Goal: Find specific page/section: Find specific page/section

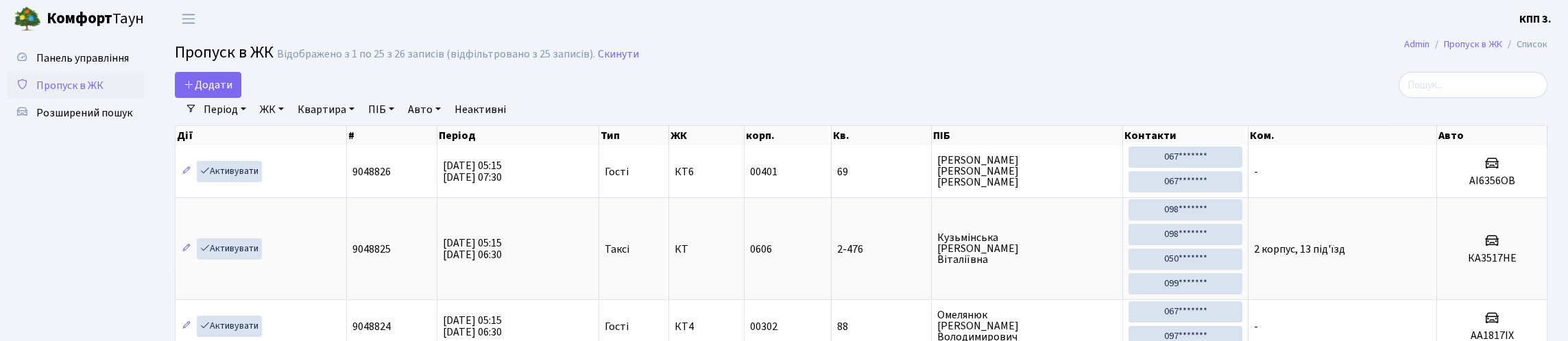
select select "25"
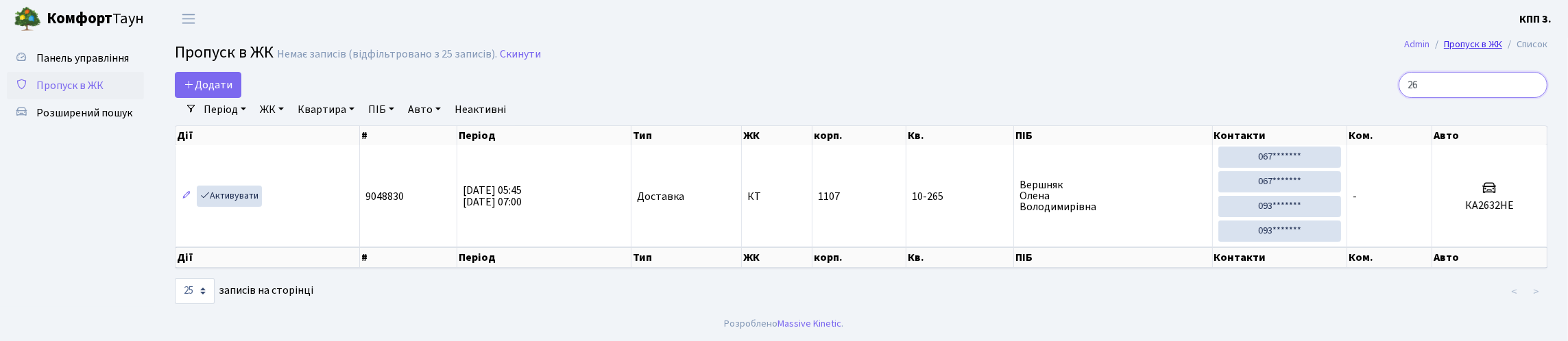
type input "2"
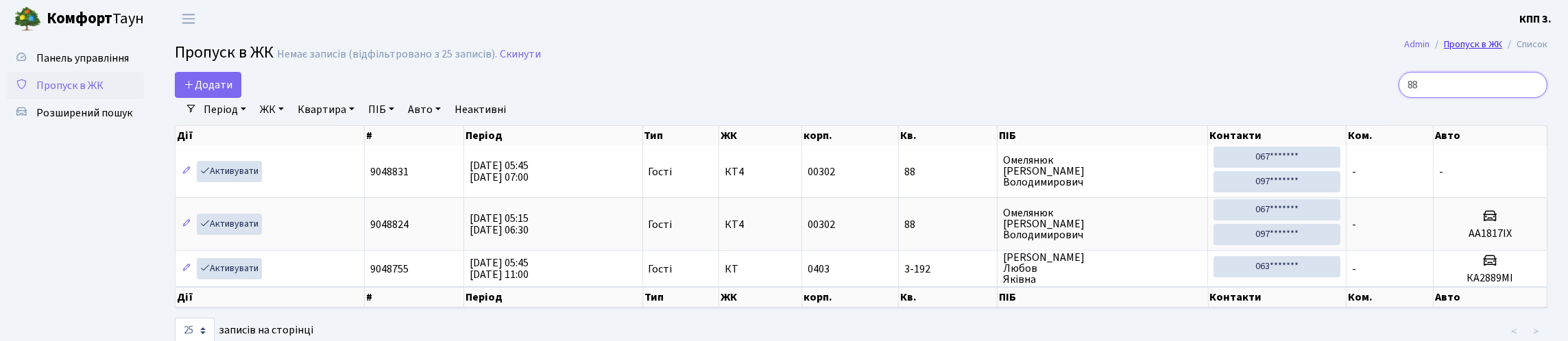
type input "8"
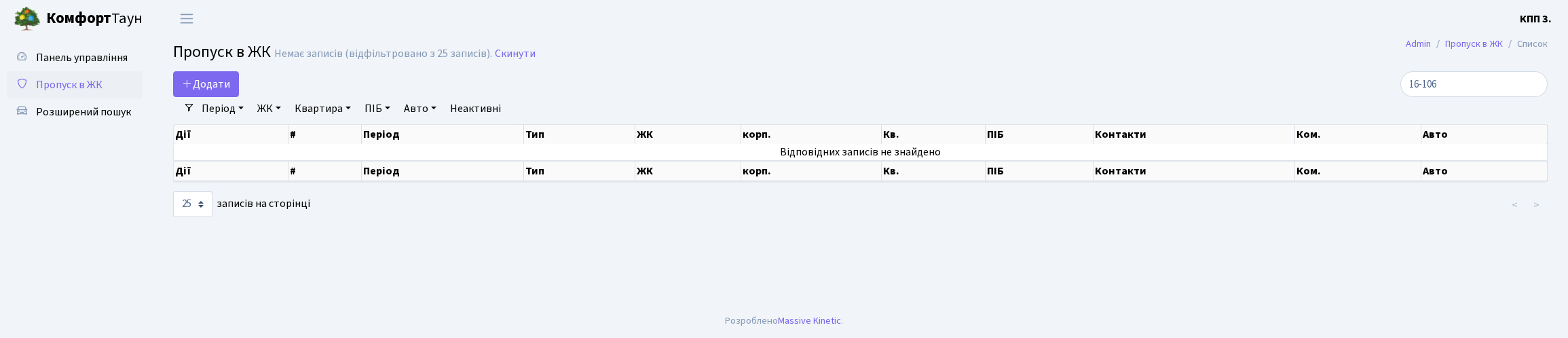
select select "25"
click at [67, 65] on span "Панель управління" at bounding box center [81, 58] width 91 height 15
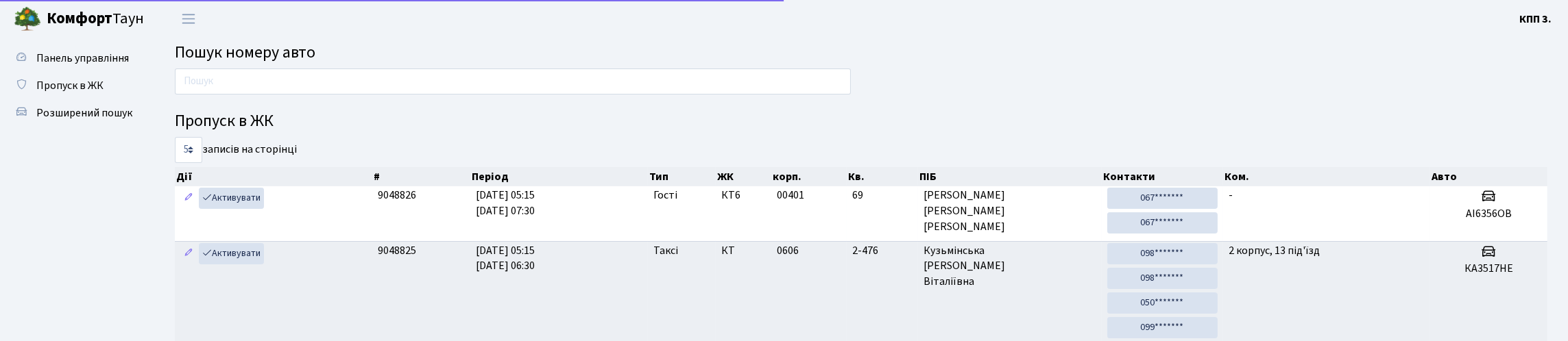
click at [320, 94] on input "text" at bounding box center [512, 81] width 676 height 26
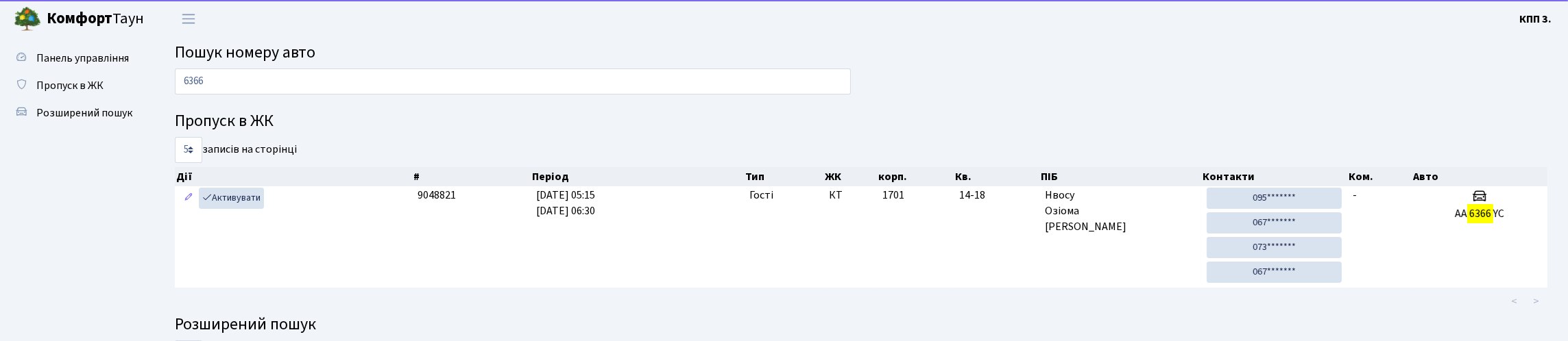
type input "6366"
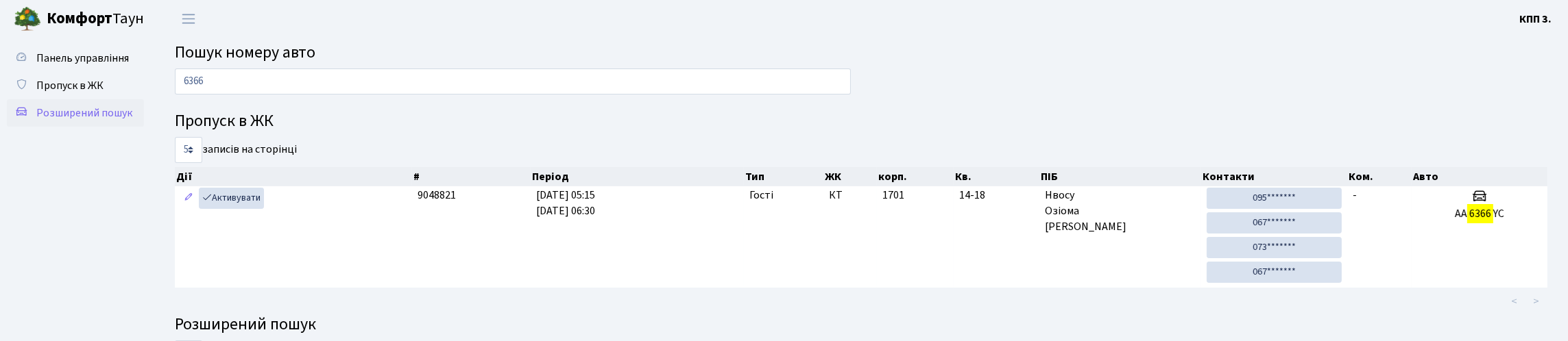
click at [91, 126] on link "Розширений пошук" at bounding box center [75, 113] width 138 height 28
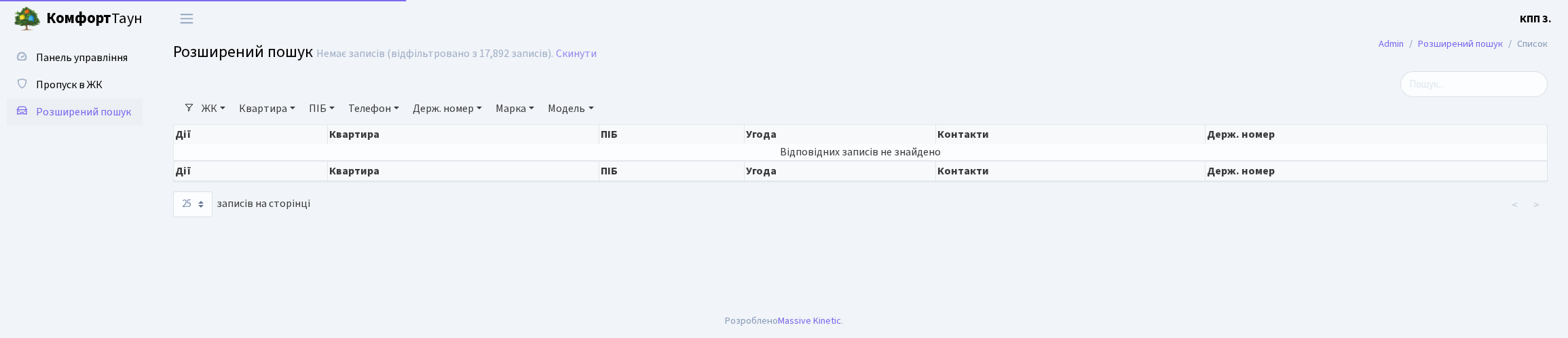
select select "25"
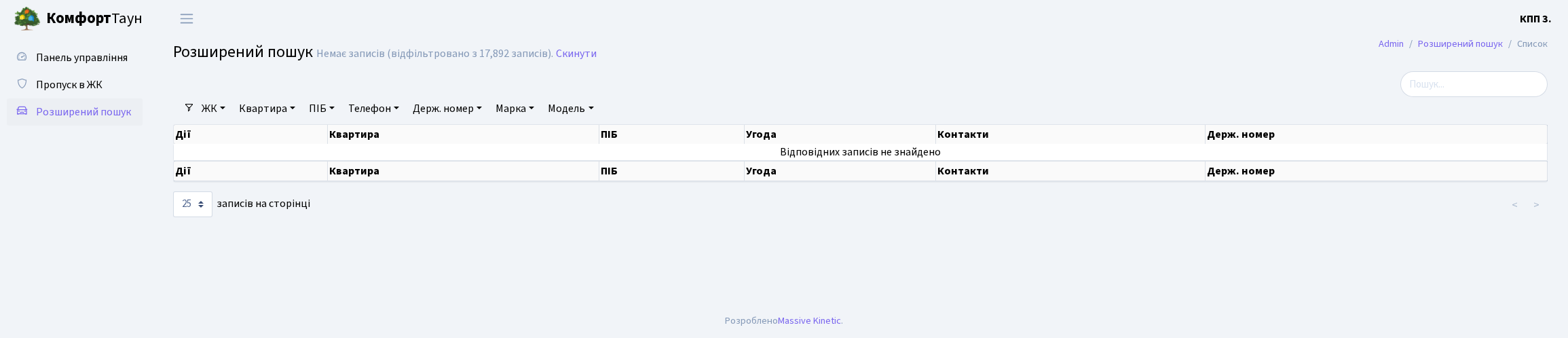
click at [294, 120] on link "Квартира" at bounding box center [267, 108] width 68 height 23
type input "2-1010"
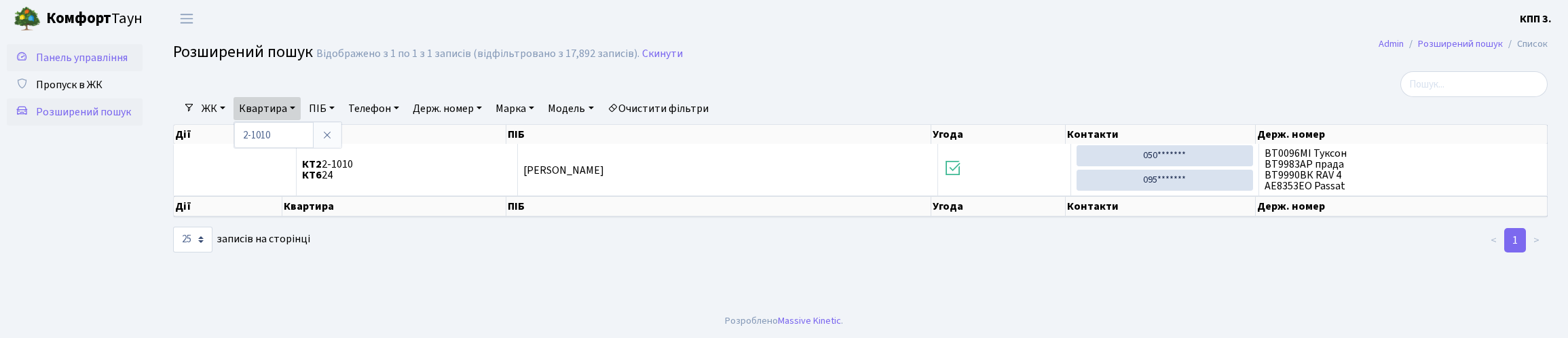
click at [64, 65] on span "Панель управління" at bounding box center [81, 58] width 91 height 15
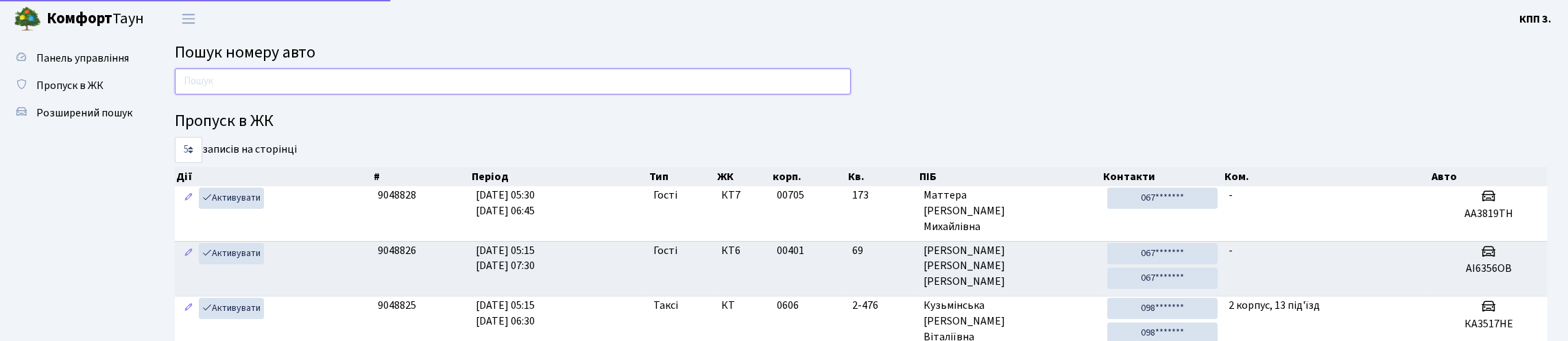
click at [217, 94] on input "text" at bounding box center [512, 81] width 676 height 26
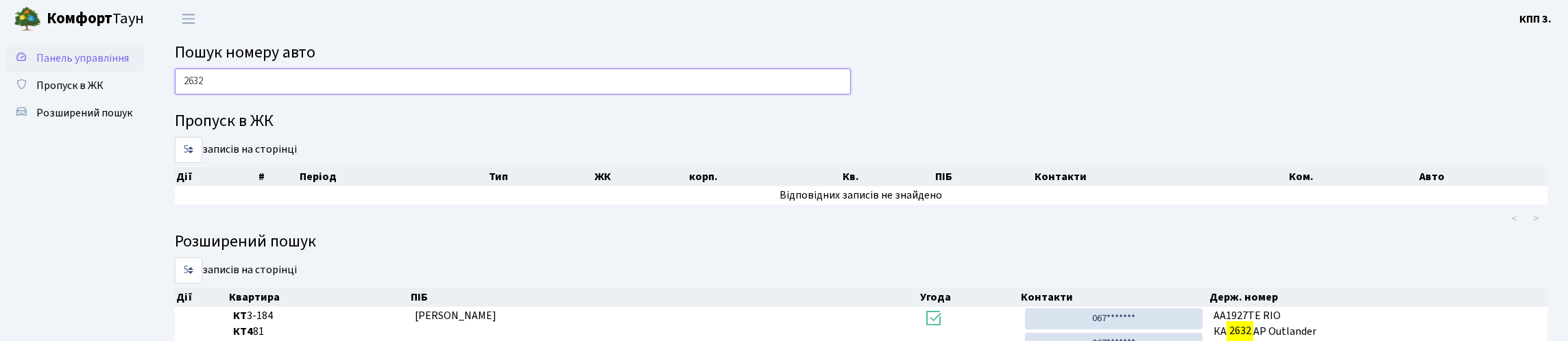
type input "2632"
